Goal: Information Seeking & Learning: Learn about a topic

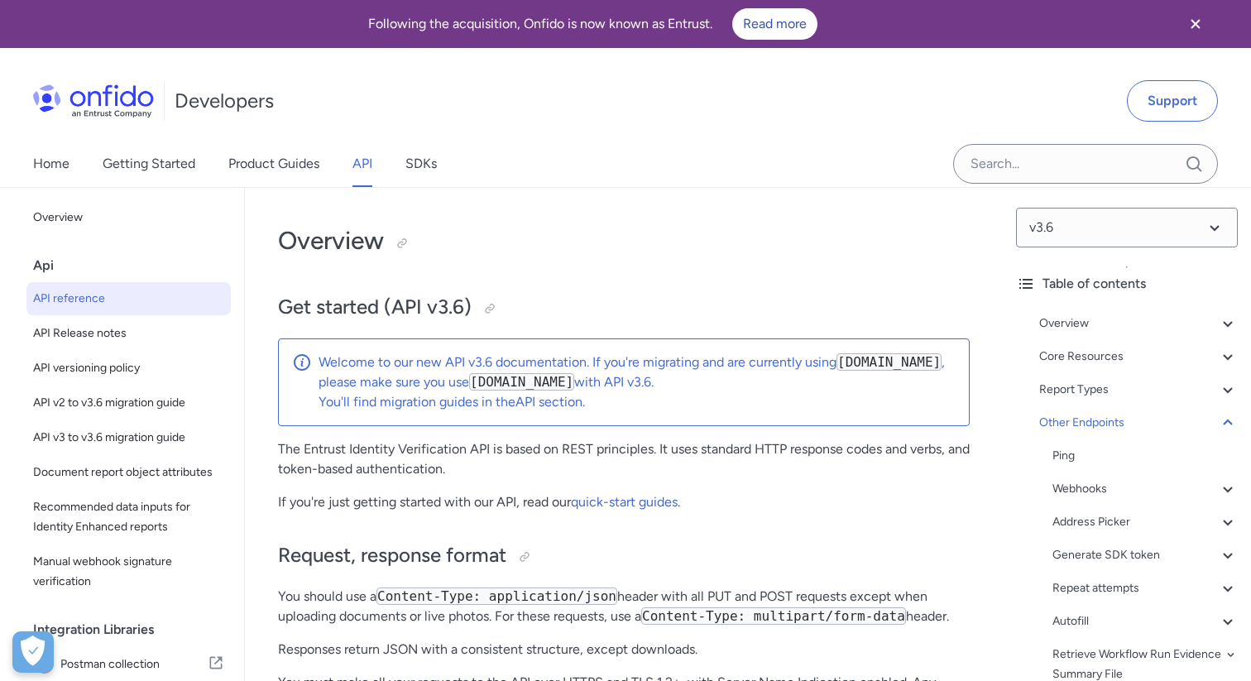
select select "http"
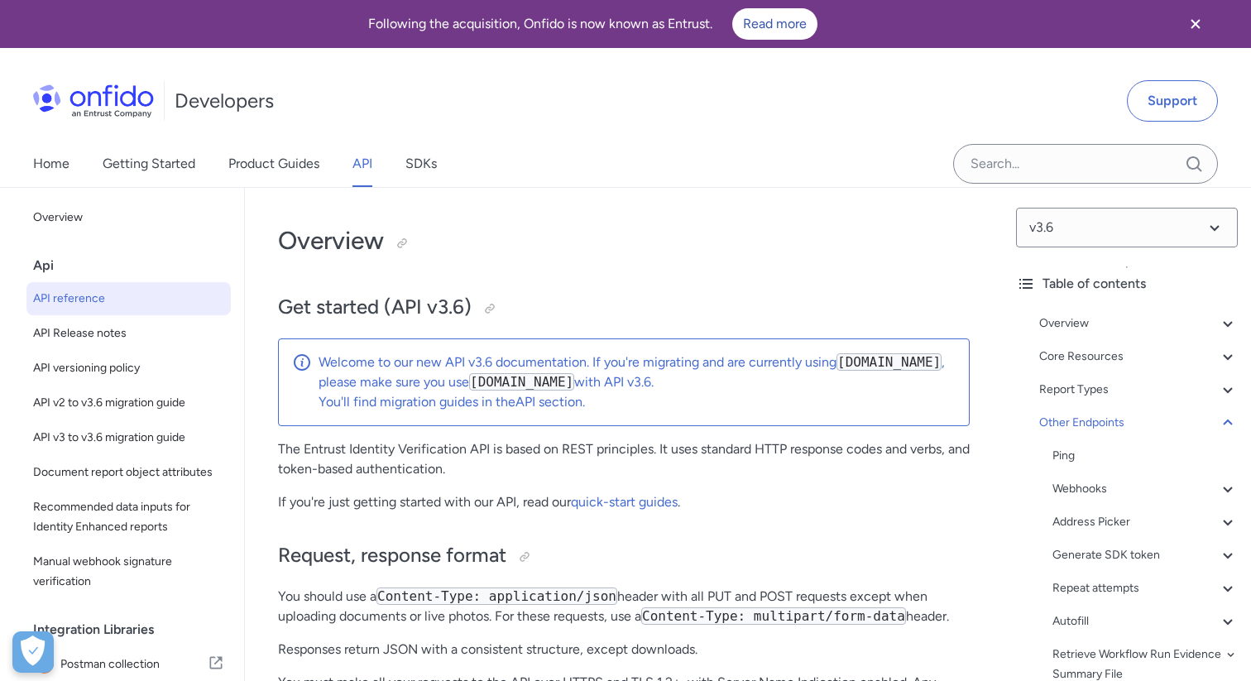
select select "http"
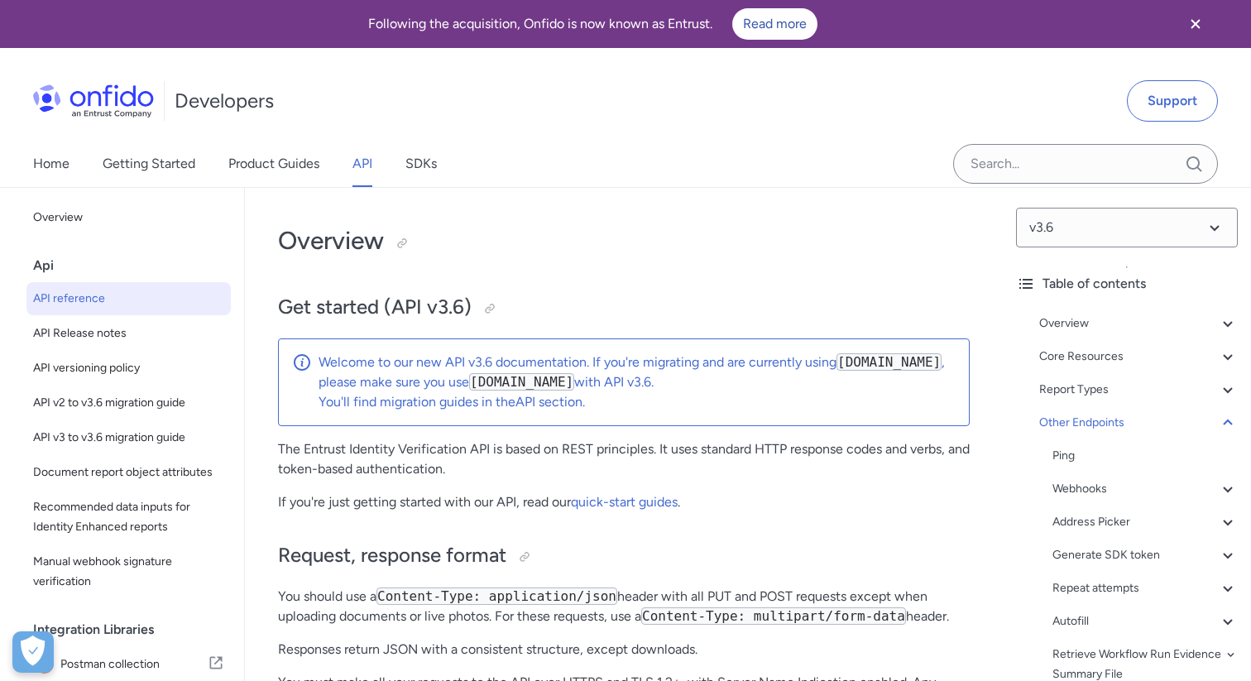
select select "http"
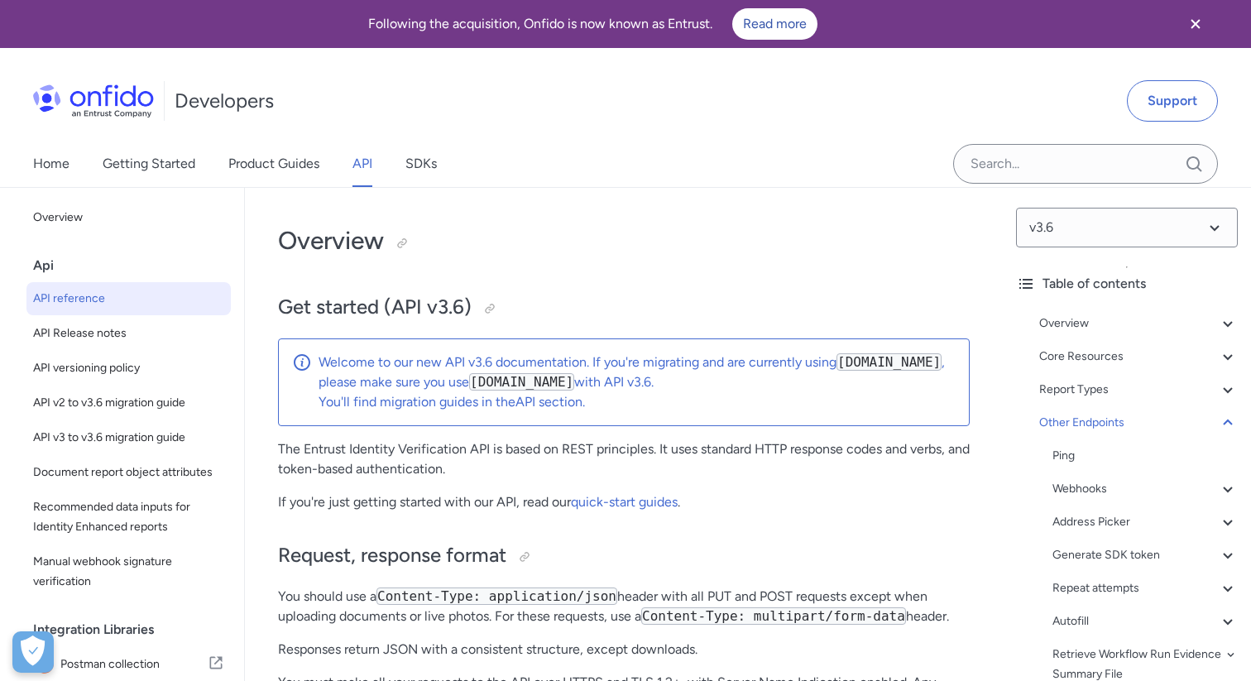
select select "http"
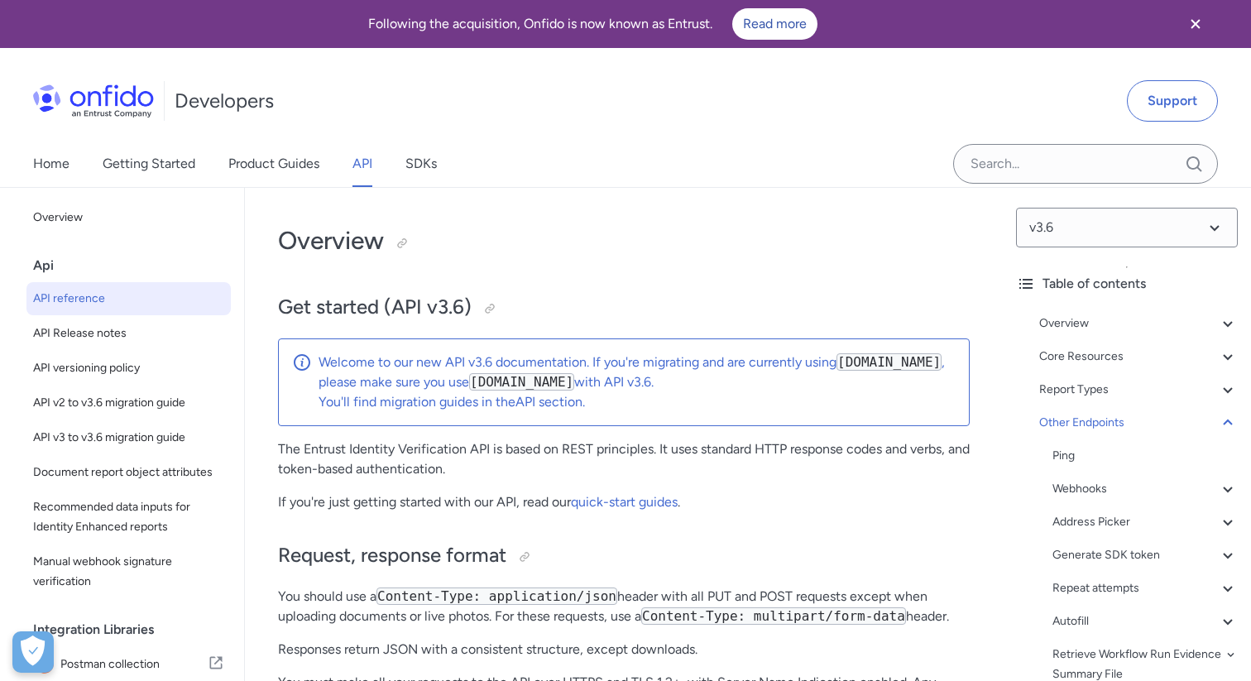
select select "http"
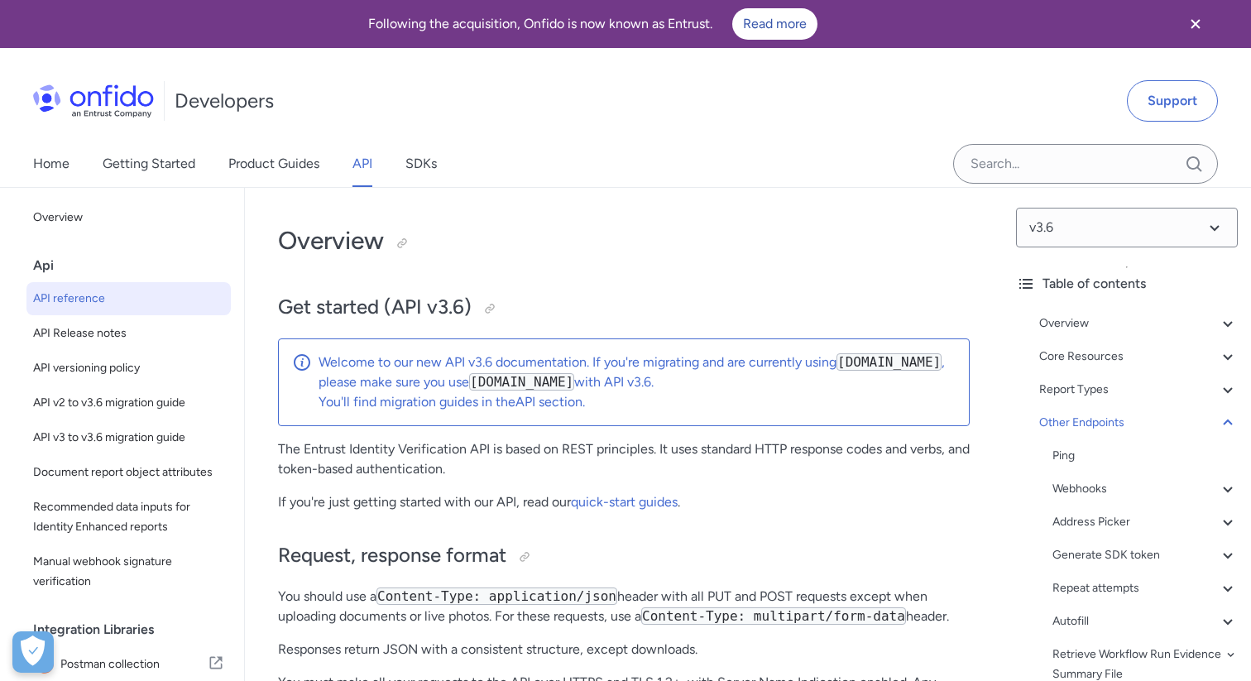
select select "http"
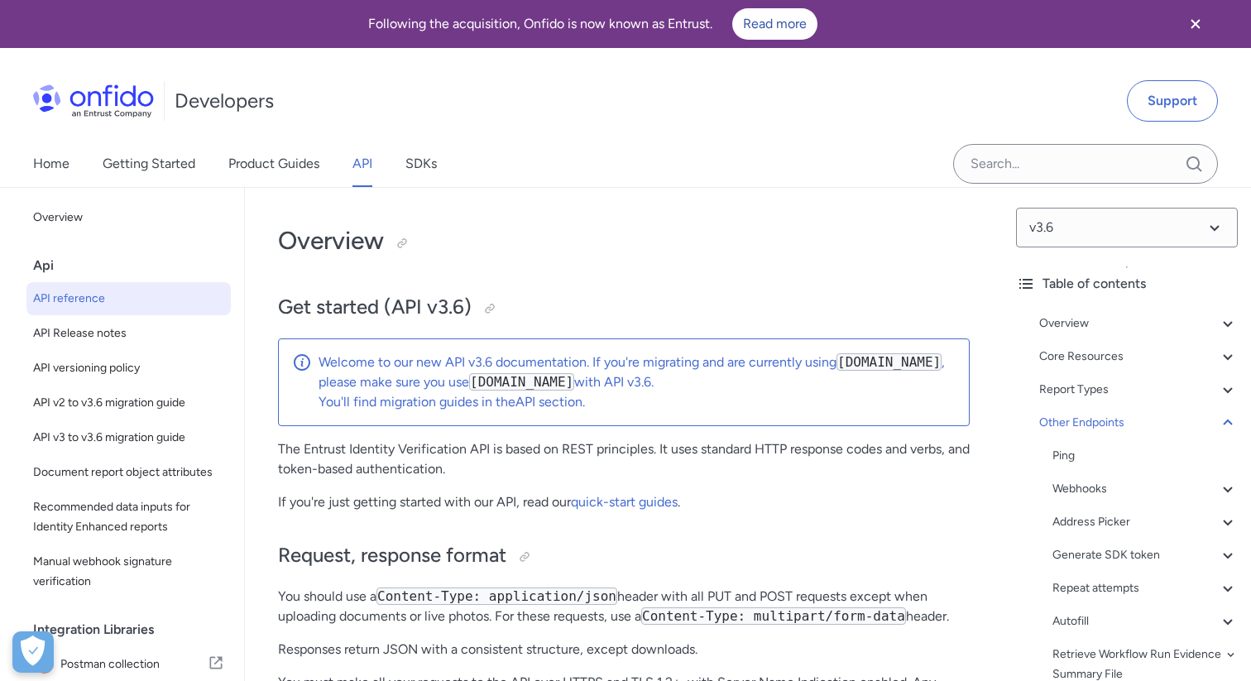
select select "http"
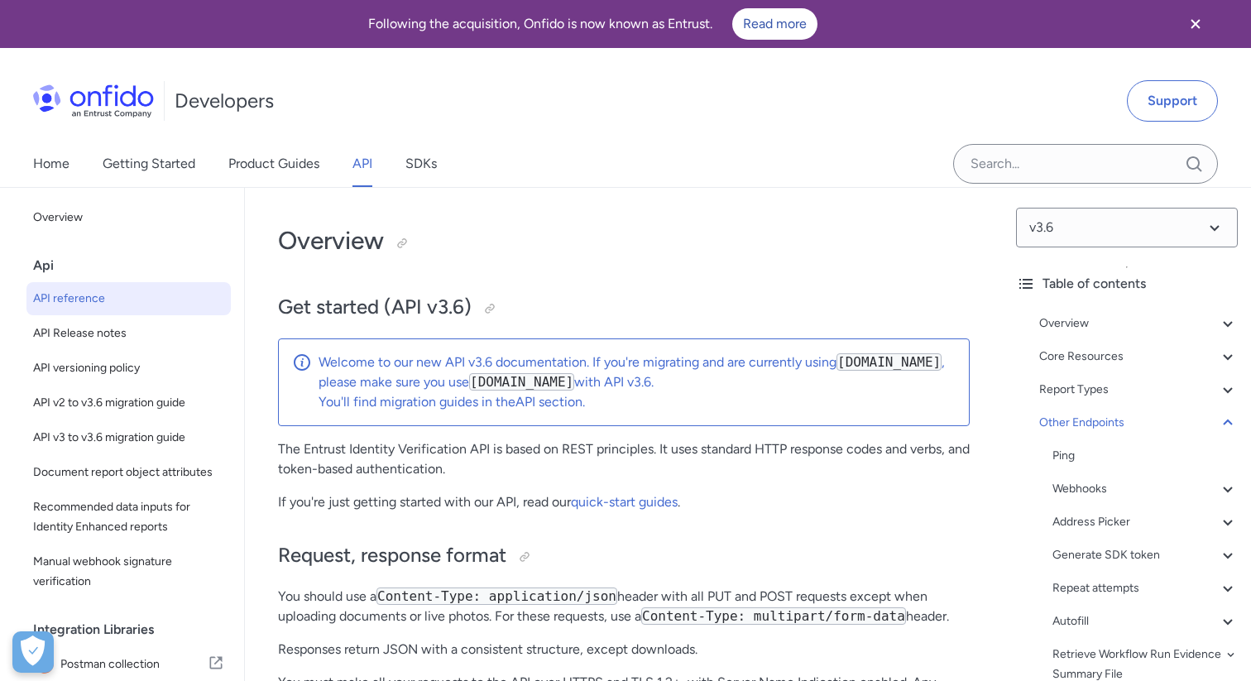
select select "http"
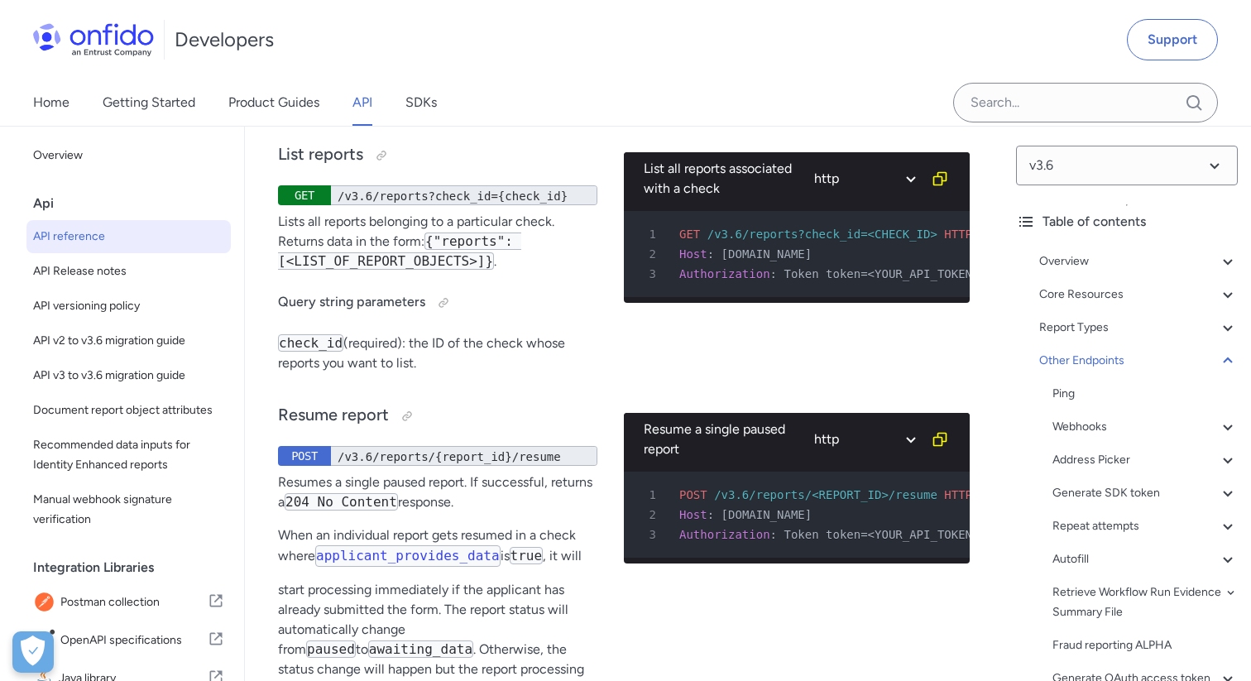
scroll to position [184365, 0]
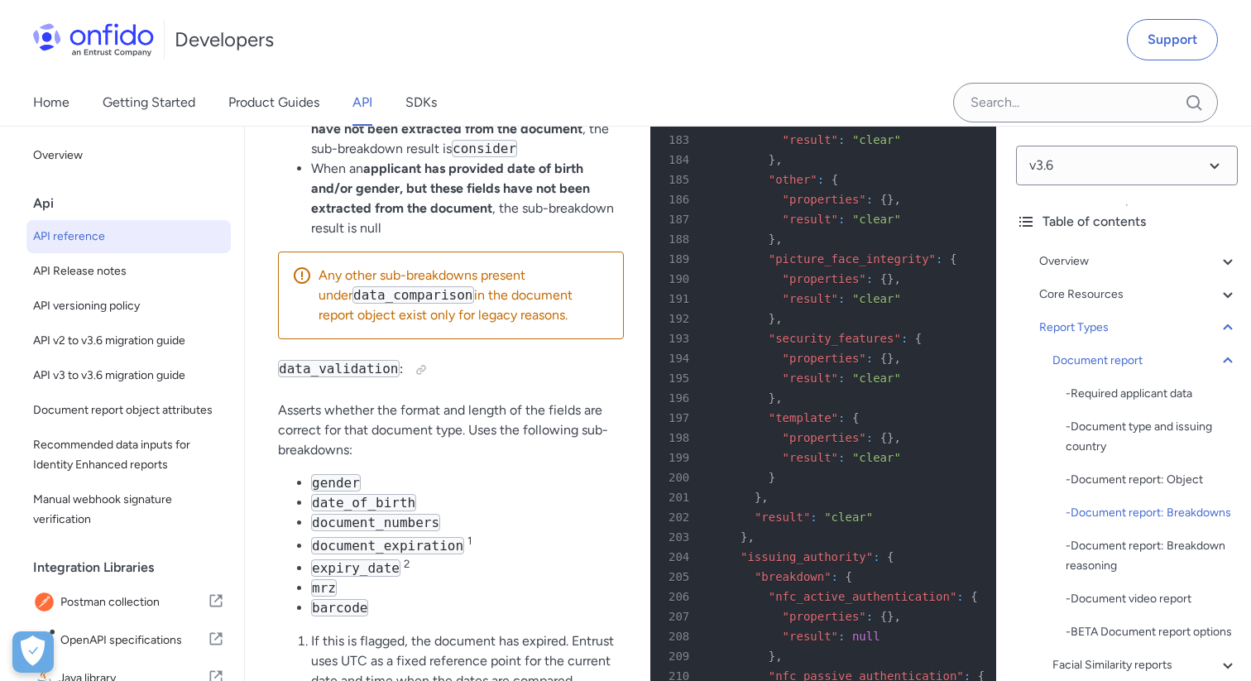
scroll to position [72051, 0]
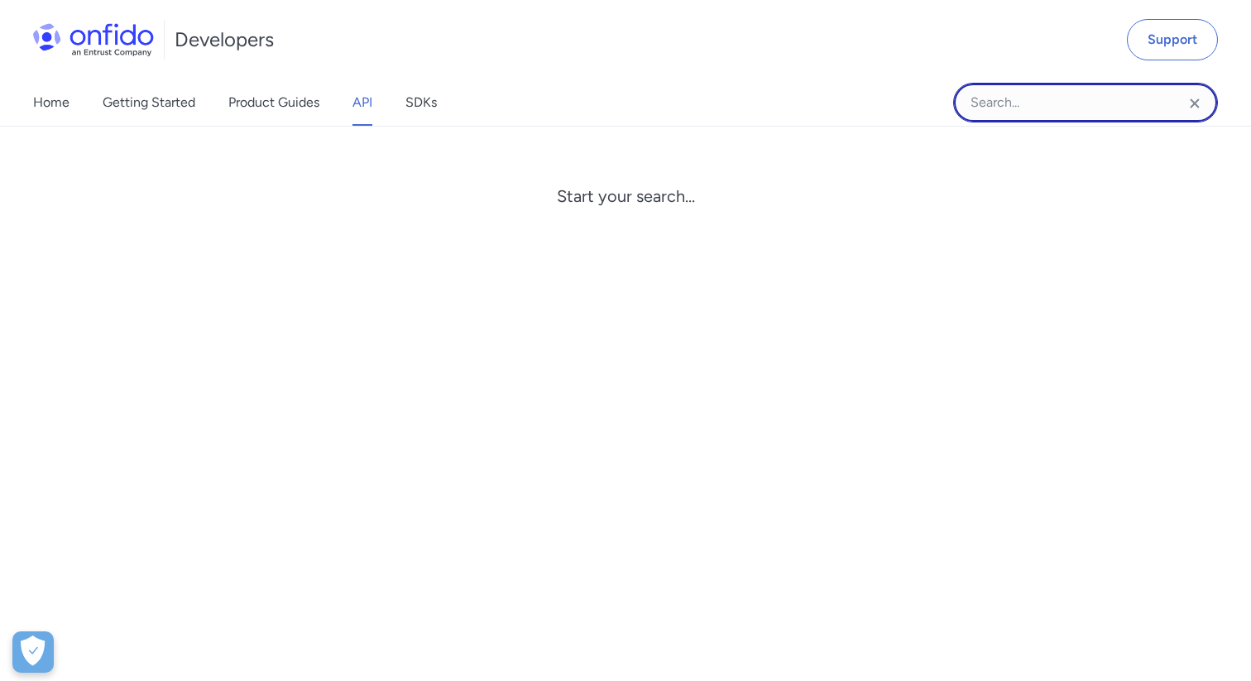
click at [1044, 108] on input "Onfido search input field" at bounding box center [1085, 103] width 265 height 40
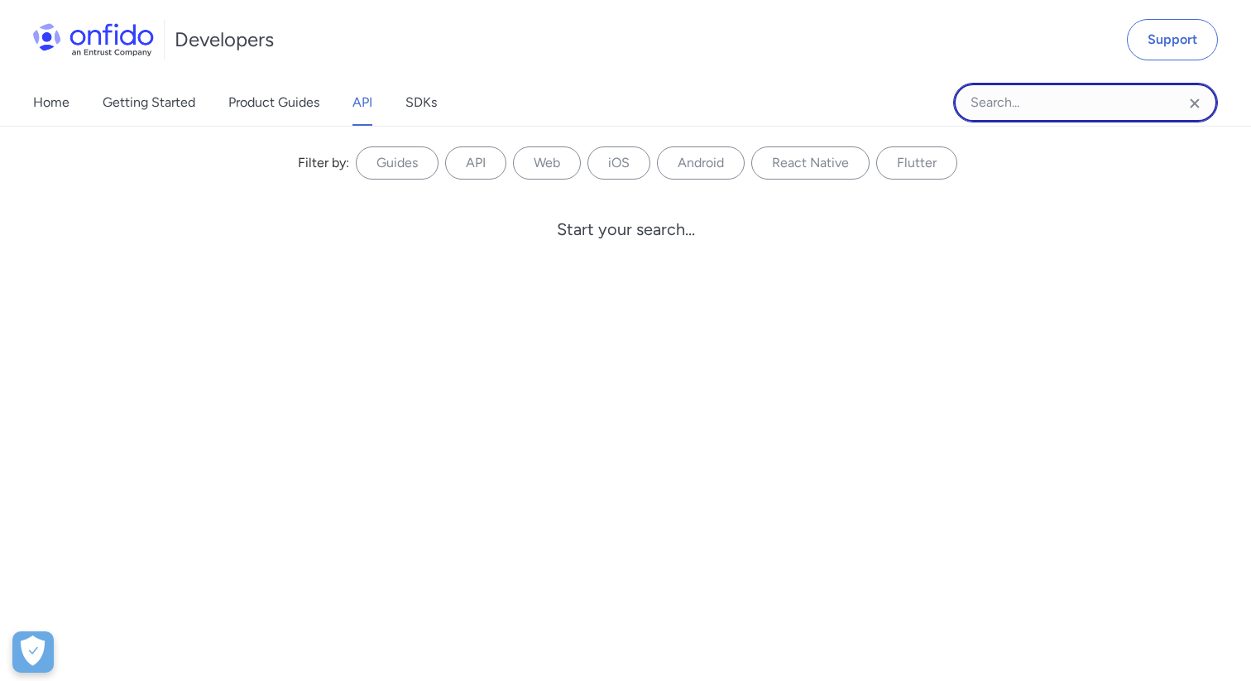
paste input "documentTypes"
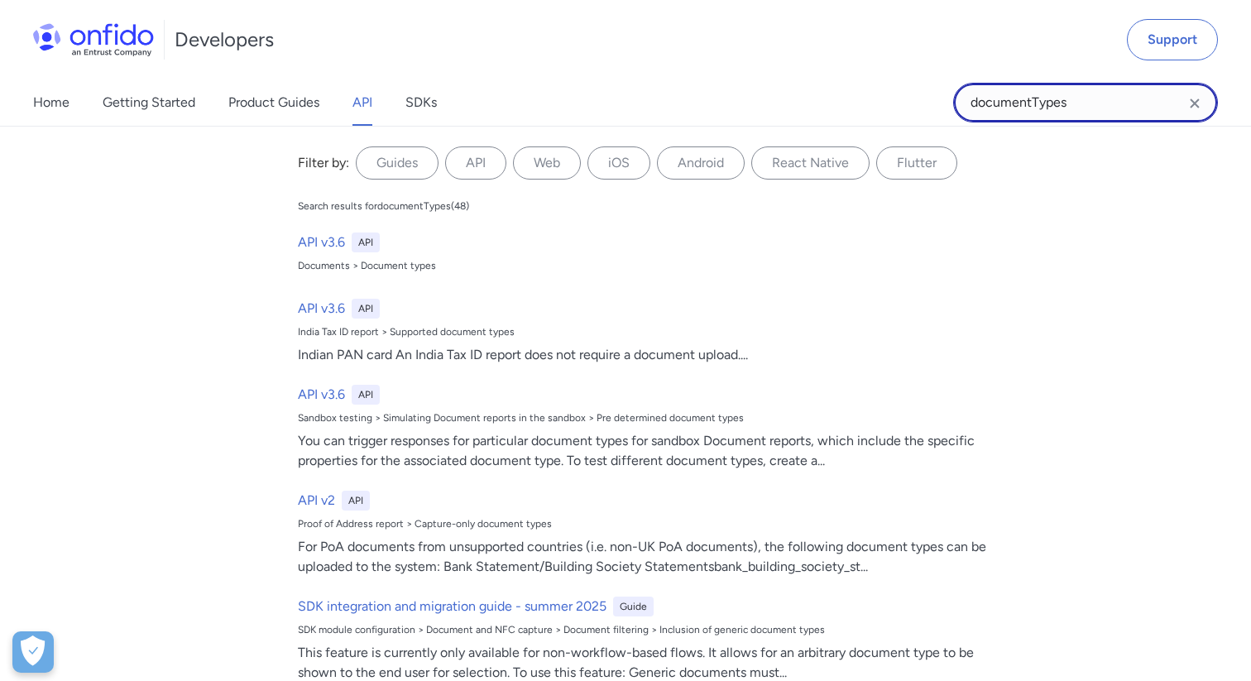
type input "documentTypes"
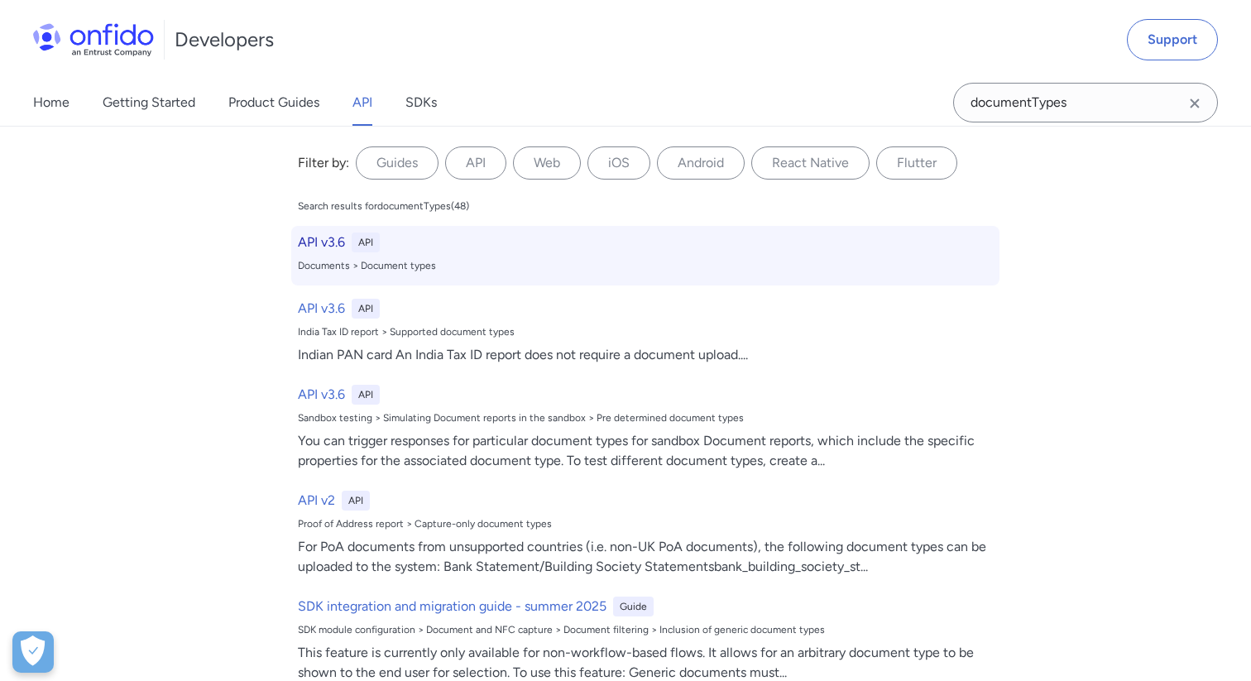
click at [339, 238] on h6 "API v3.6" at bounding box center [321, 243] width 47 height 20
click at [323, 245] on h6 "API v3.6" at bounding box center [321, 243] width 47 height 20
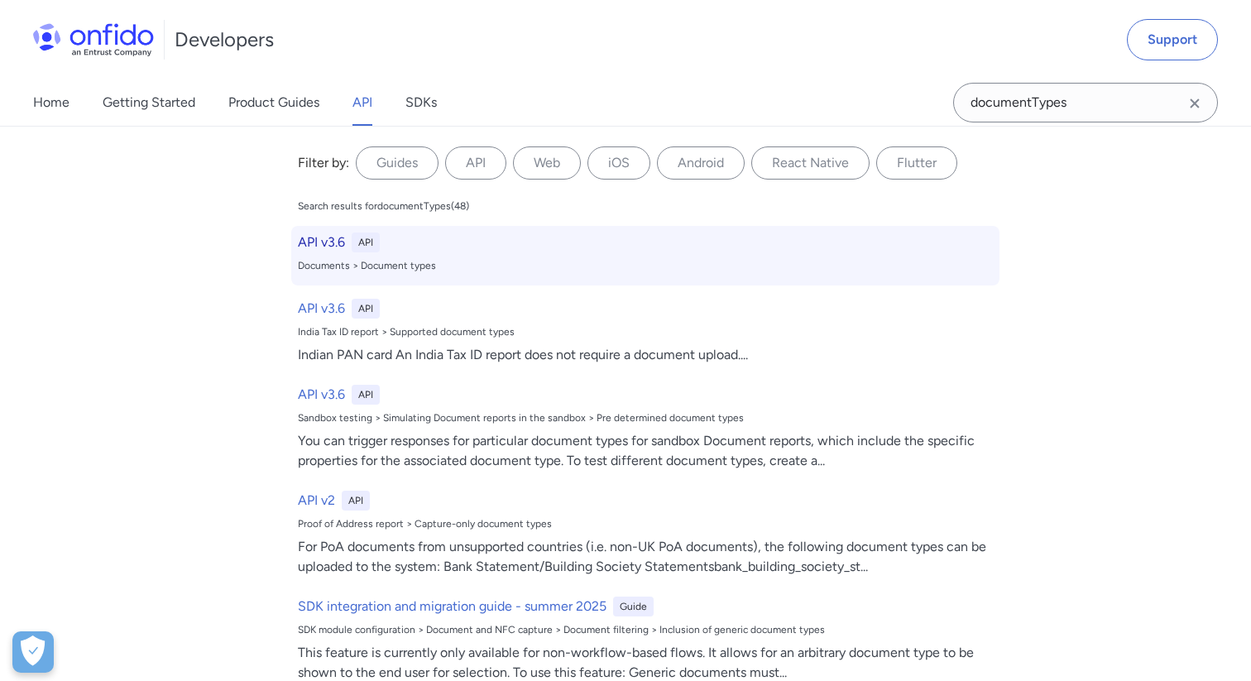
click at [323, 245] on h6 "API v3.6" at bounding box center [321, 243] width 47 height 20
click at [408, 263] on div "Documents > Document types" at bounding box center [645, 265] width 695 height 13
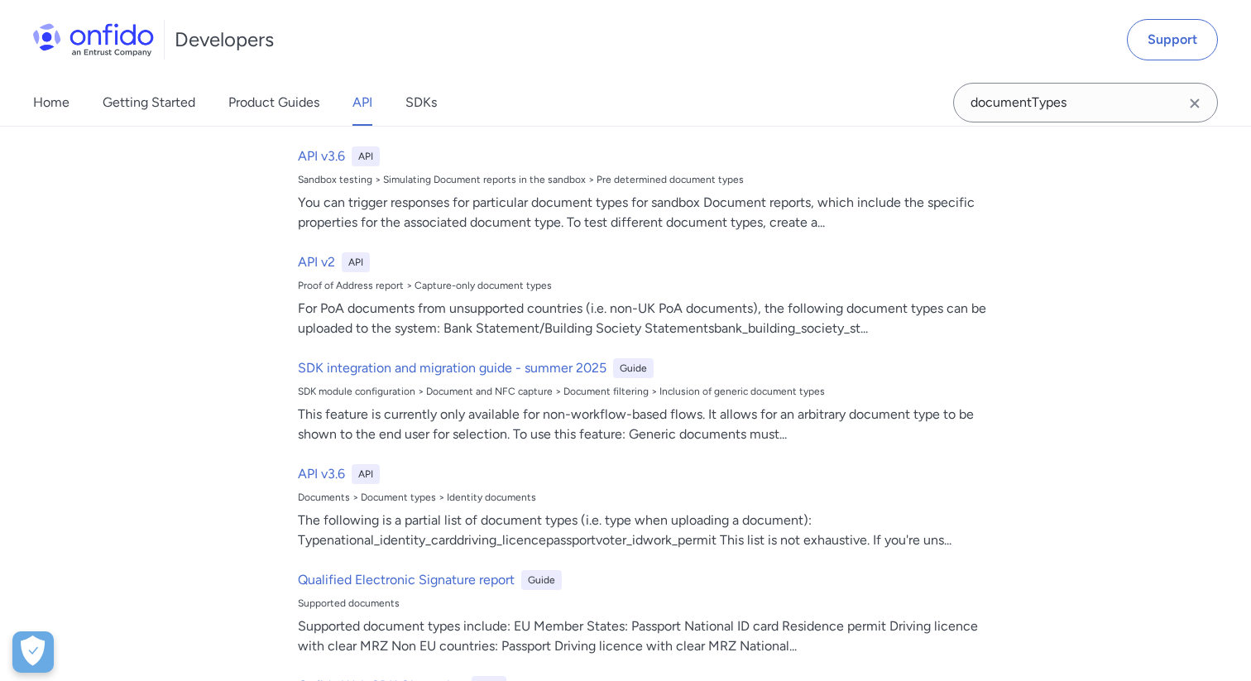
scroll to position [0, 0]
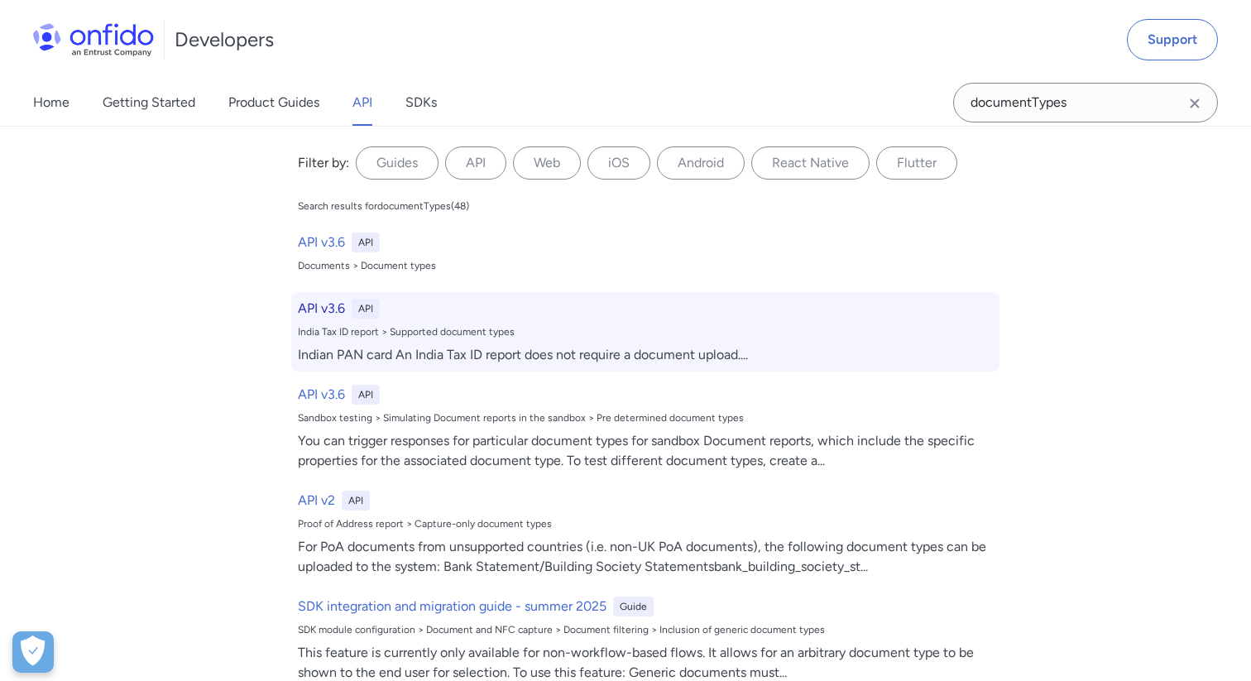
click at [314, 315] on h6 "API v3.6" at bounding box center [321, 309] width 47 height 20
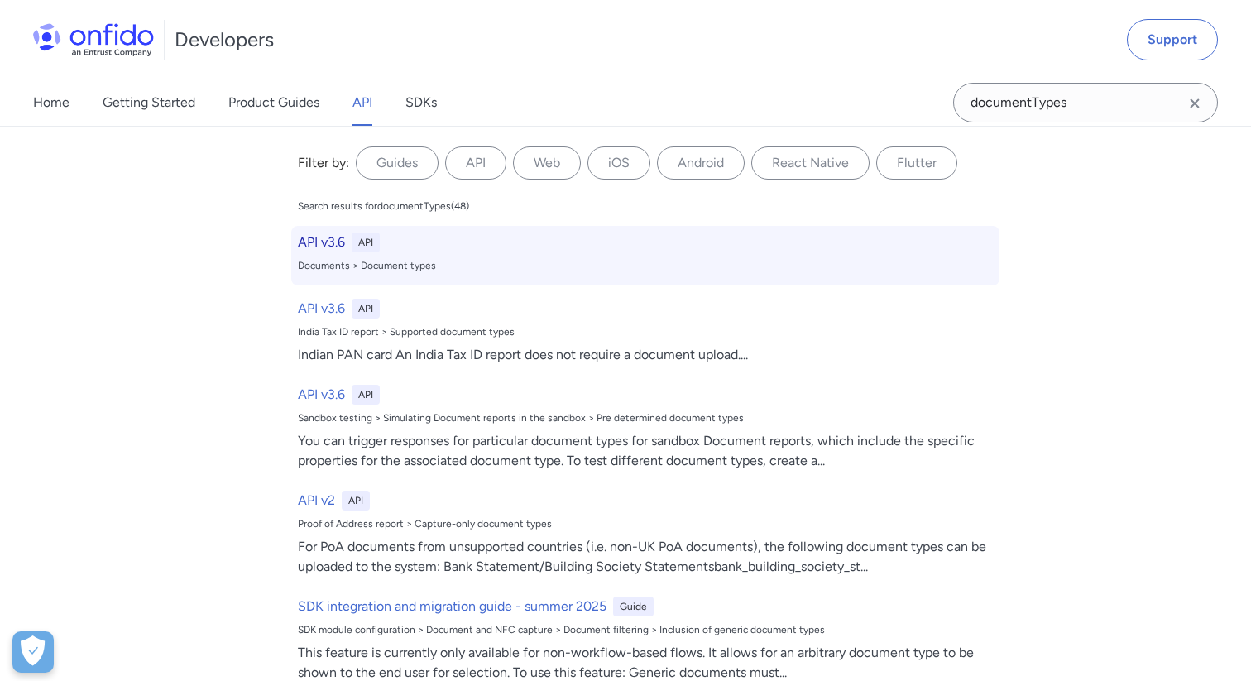
click at [324, 236] on h6 "API v3.6" at bounding box center [321, 243] width 47 height 20
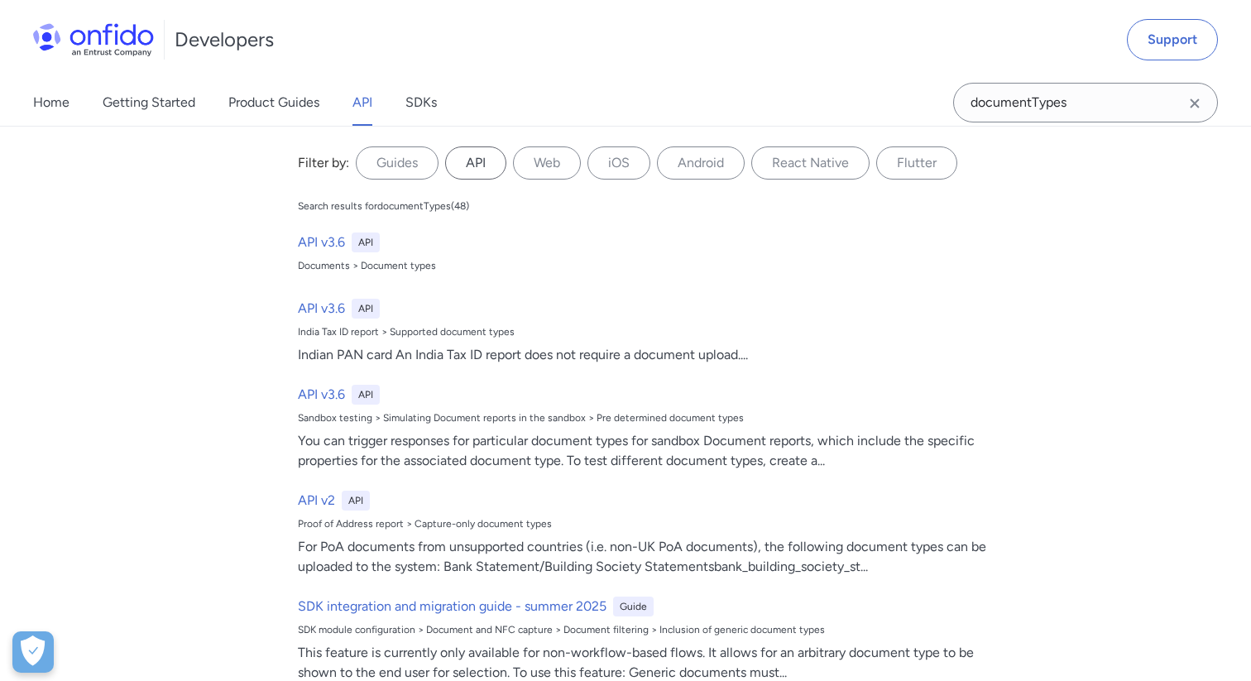
click at [483, 158] on label "API" at bounding box center [475, 162] width 61 height 33
click at [0, 0] on input "API" at bounding box center [0, 0] width 0 height 0
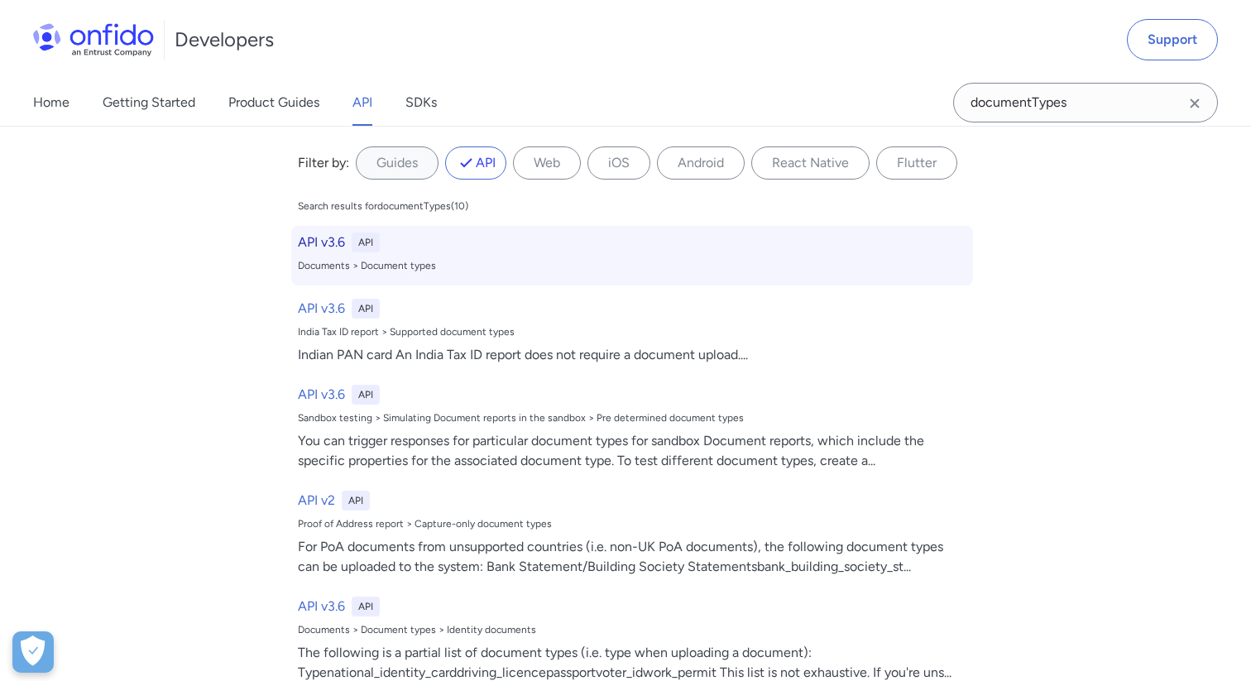
click at [336, 249] on h6 "API v3.6" at bounding box center [321, 243] width 47 height 20
click at [334, 245] on h6 "API v3.6" at bounding box center [321, 243] width 47 height 20
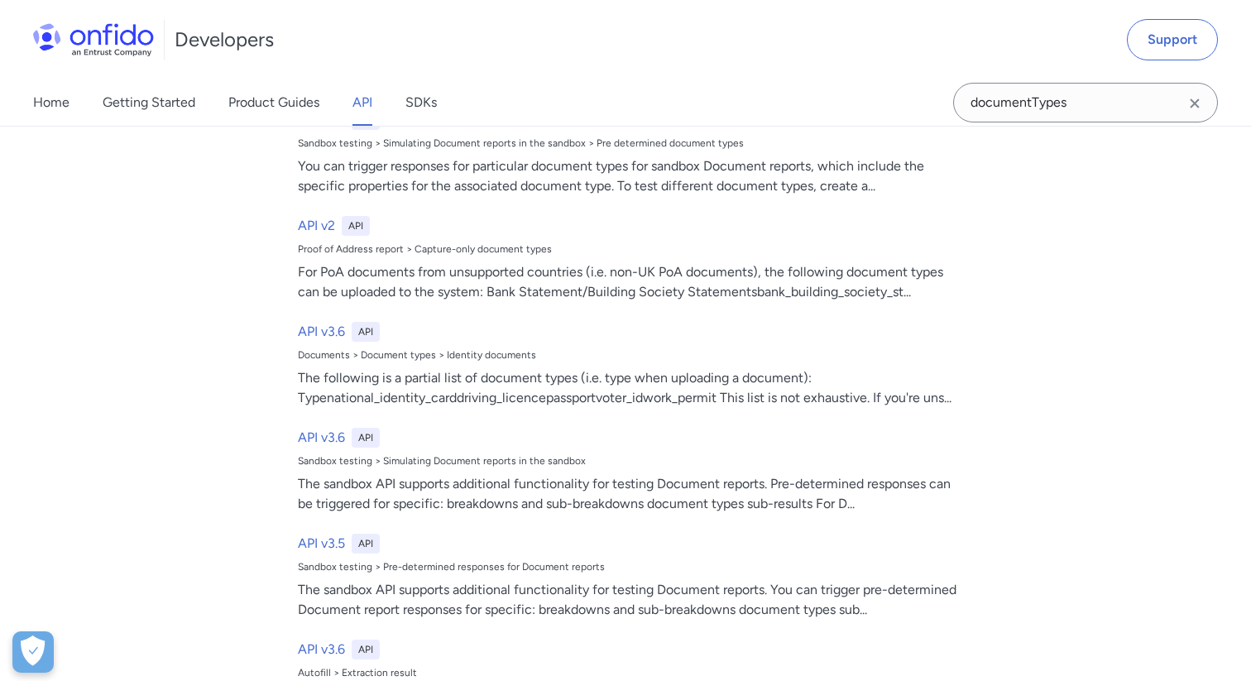
scroll to position [287, 0]
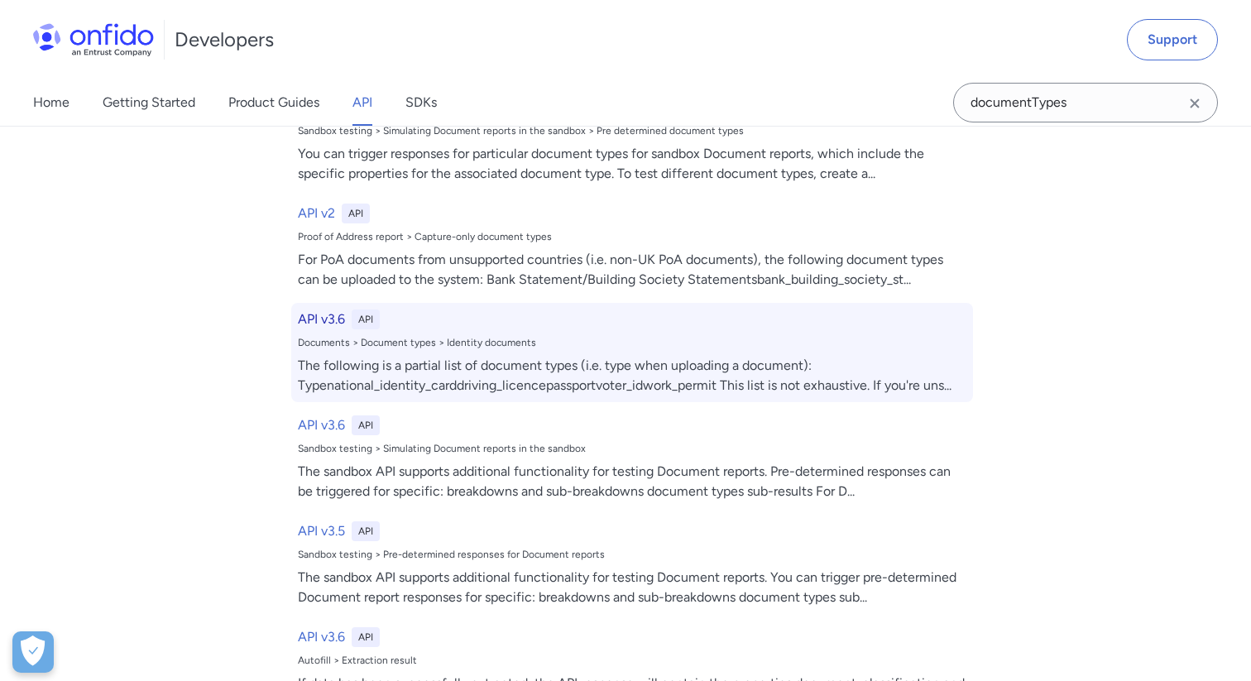
click at [324, 319] on h6 "API v3.6" at bounding box center [321, 320] width 47 height 20
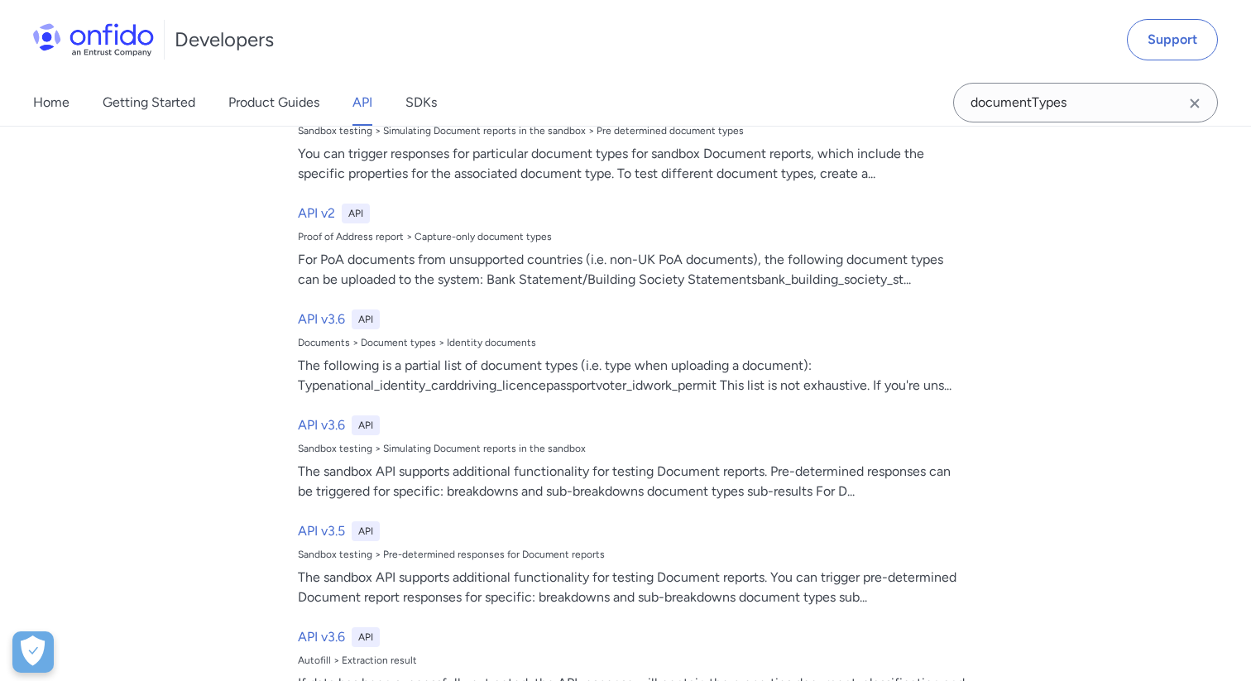
click at [1194, 100] on icon "Clear search field button" at bounding box center [1195, 104] width 20 height 20
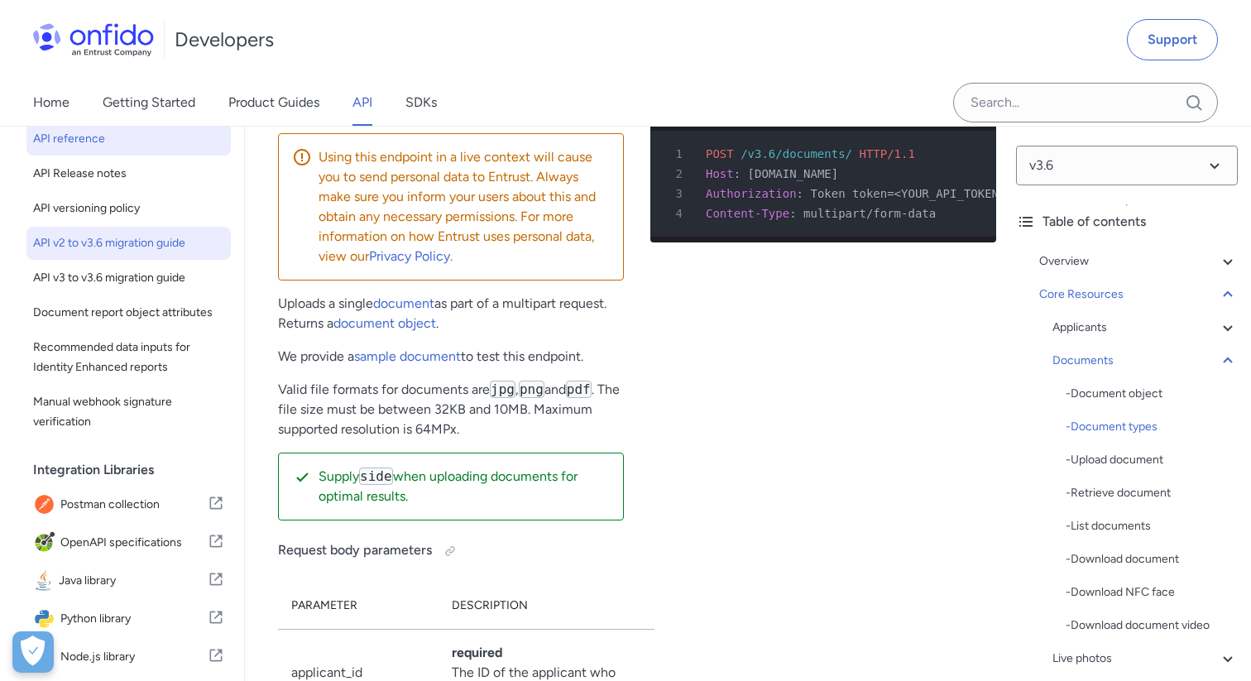
scroll to position [98, 0]
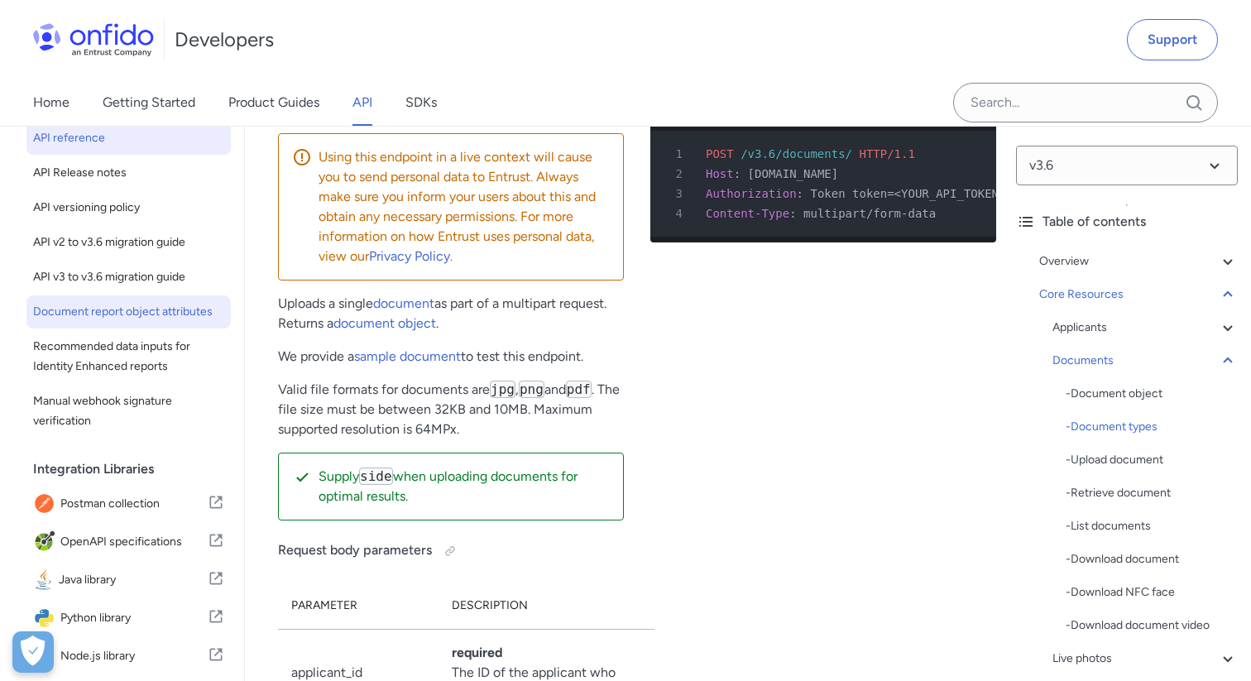
click at [116, 317] on span "Document report object attributes" at bounding box center [128, 312] width 191 height 20
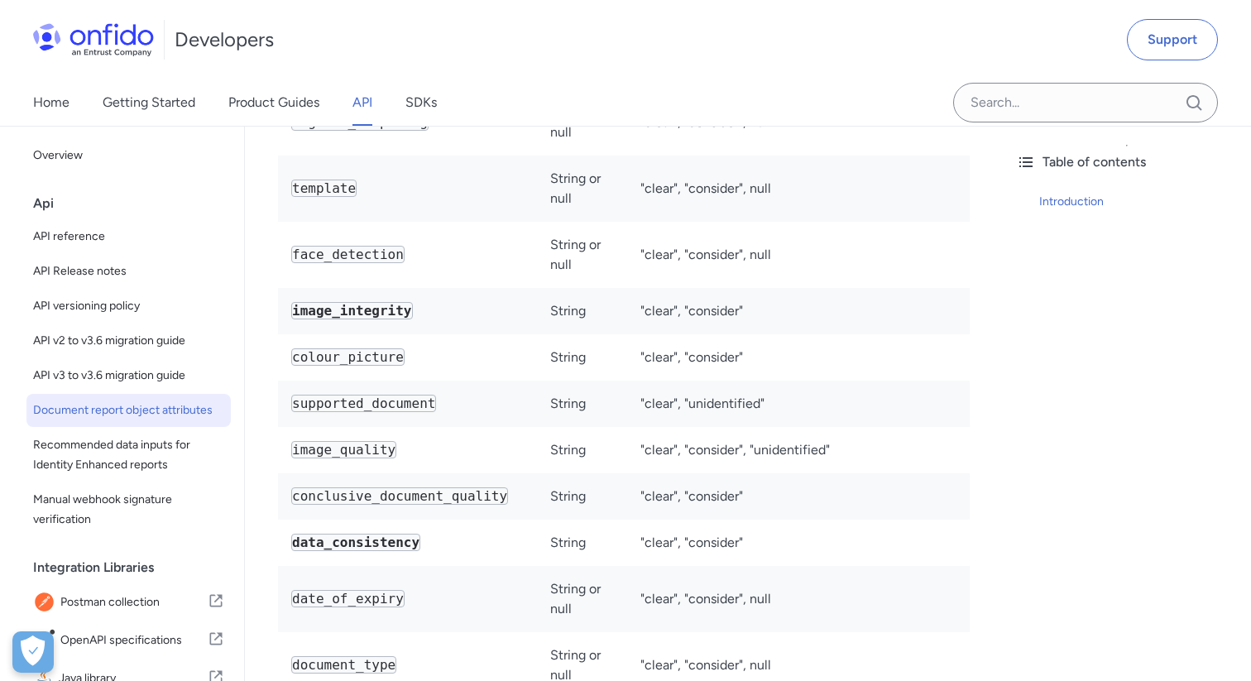
scroll to position [6390, 0]
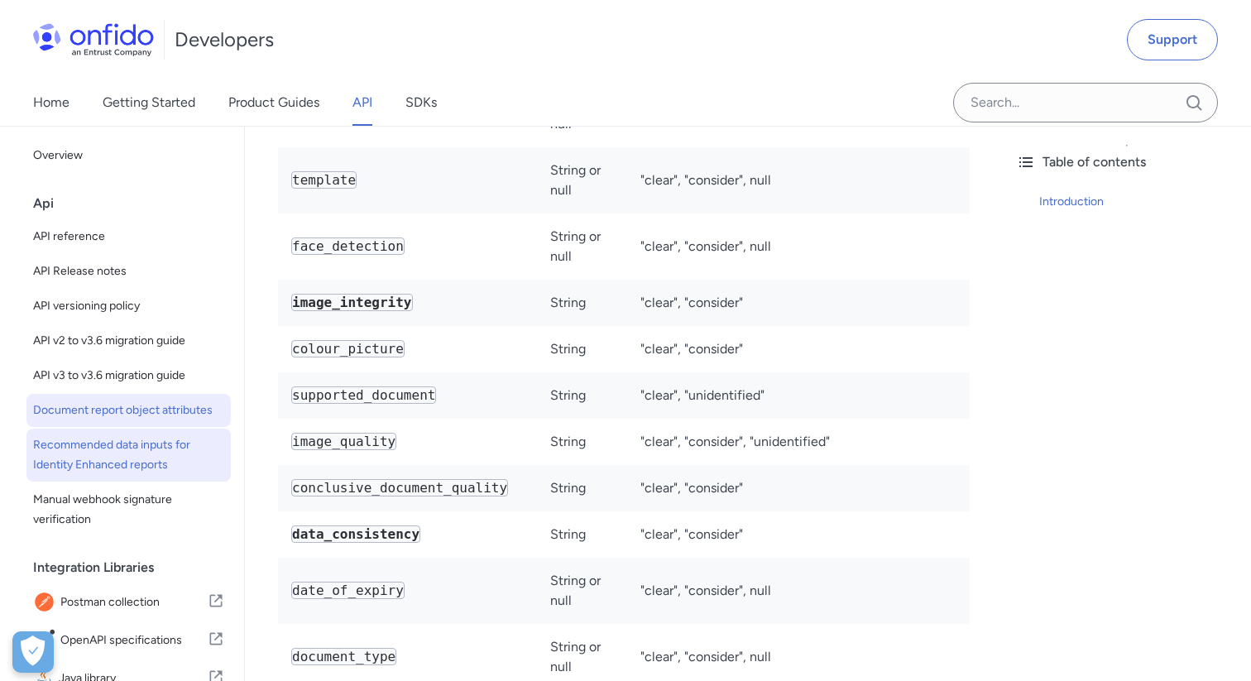
click at [146, 459] on span "Recommended data inputs for Identity Enhanced reports" at bounding box center [128, 455] width 191 height 40
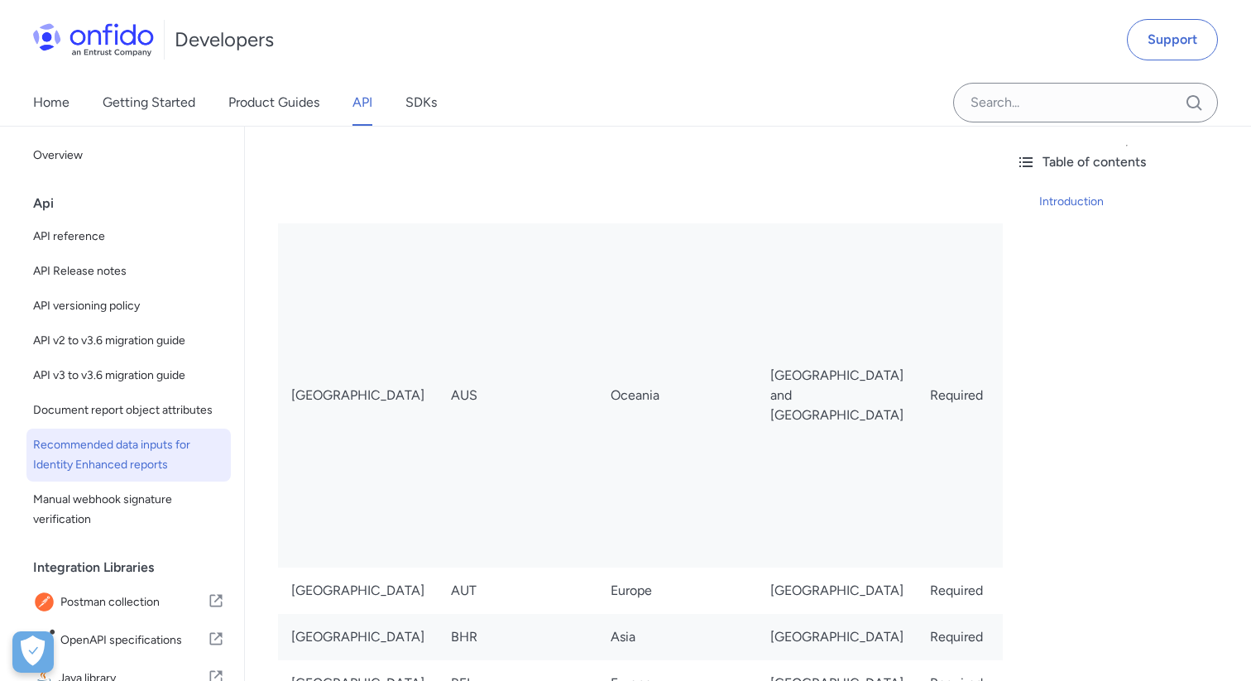
scroll to position [276, 0]
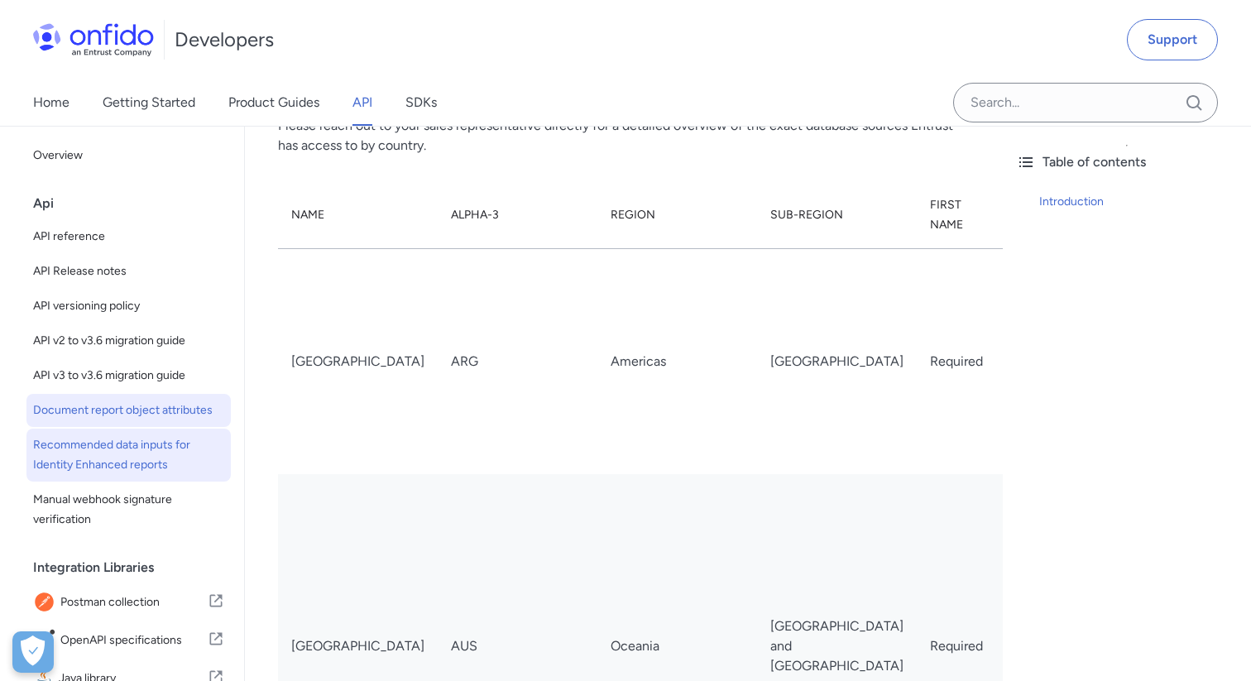
click at [146, 414] on span "Document report object attributes" at bounding box center [128, 411] width 191 height 20
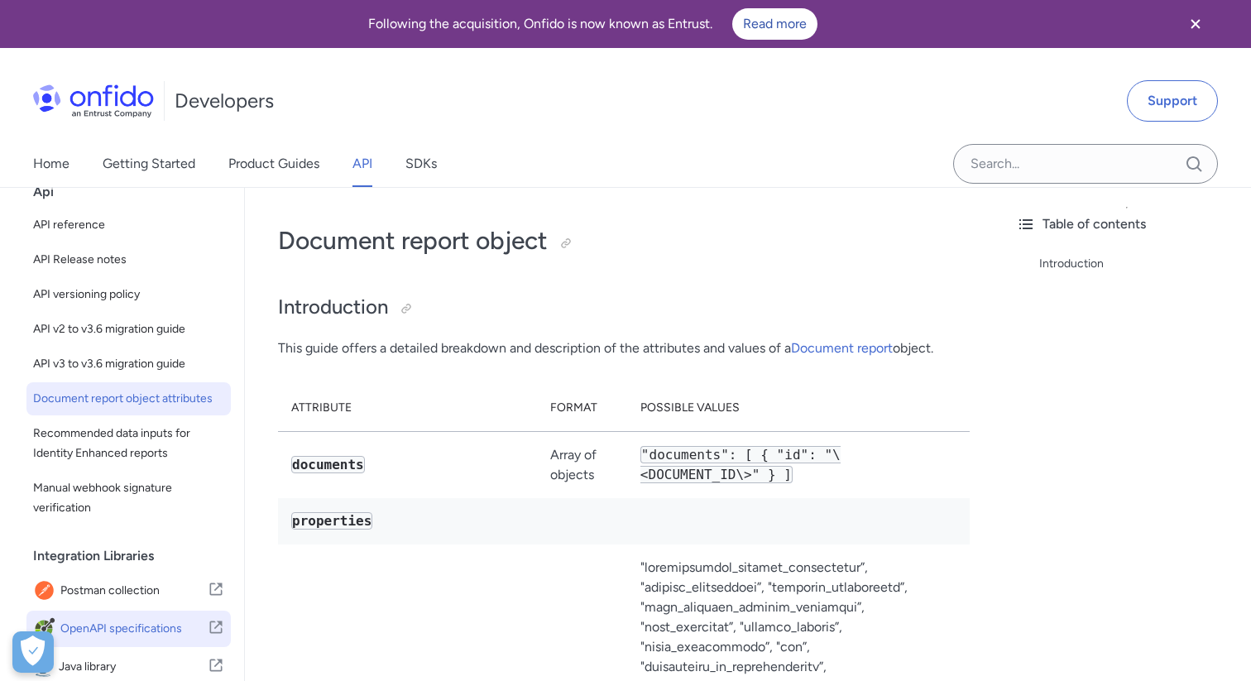
scroll to position [70, 0]
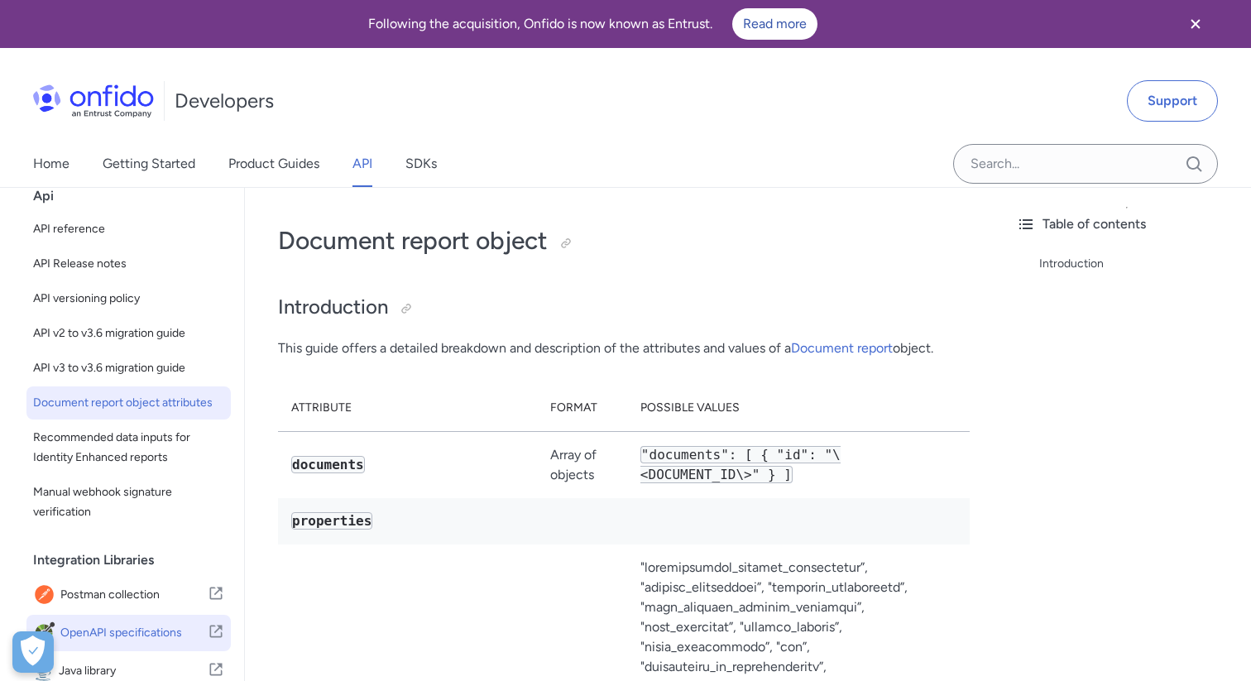
click at [122, 625] on span "OpenAPI specifications" at bounding box center [133, 633] width 147 height 23
